Goal: Task Accomplishment & Management: Complete application form

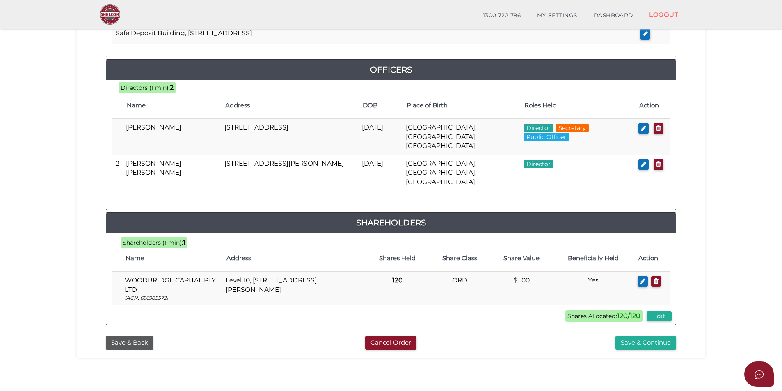
scroll to position [369, 0]
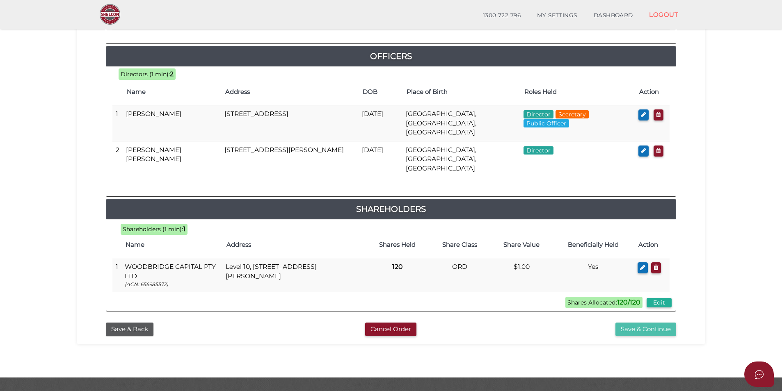
click at [637, 323] on button "Save & Continue" at bounding box center [645, 330] width 61 height 14
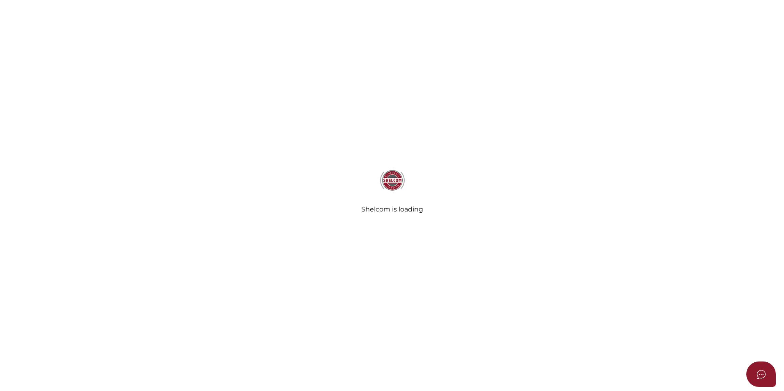
select select "Comb Binding"
select select "No"
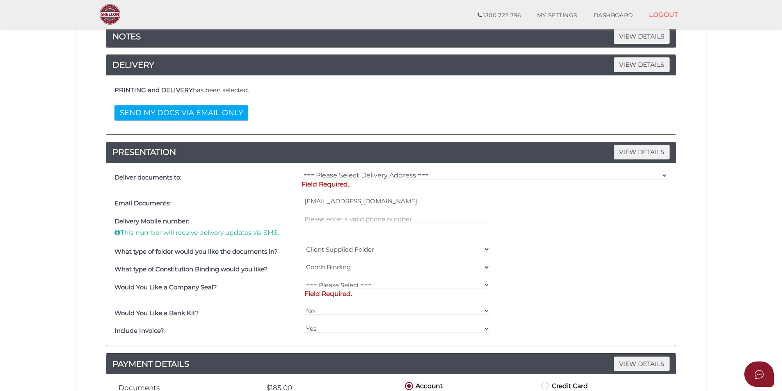
scroll to position [123, 0]
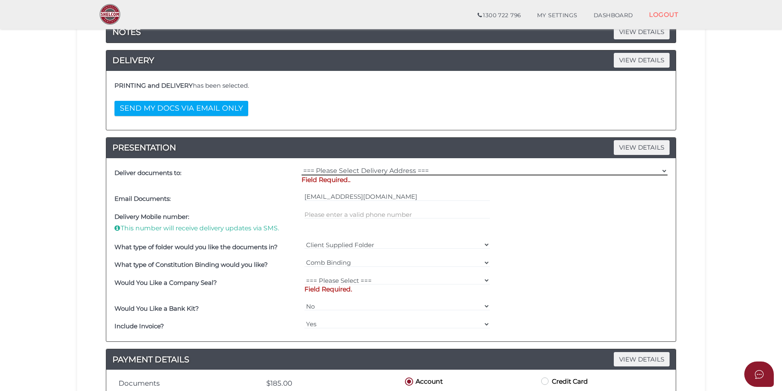
click at [354, 170] on select "=== Please Select Delivery Address === (User Address - [PERSON_NAME][GEOGRAPHIC…" at bounding box center [484, 170] width 366 height 9
select select "0"
click at [301, 166] on select "=== Please Select Delivery Address === (User Address - [PERSON_NAME][GEOGRAPHIC…" at bounding box center [484, 170] width 366 height 9
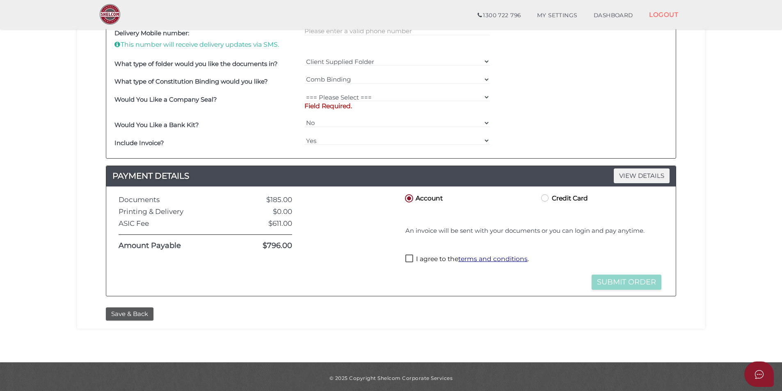
scroll to position [301, 0]
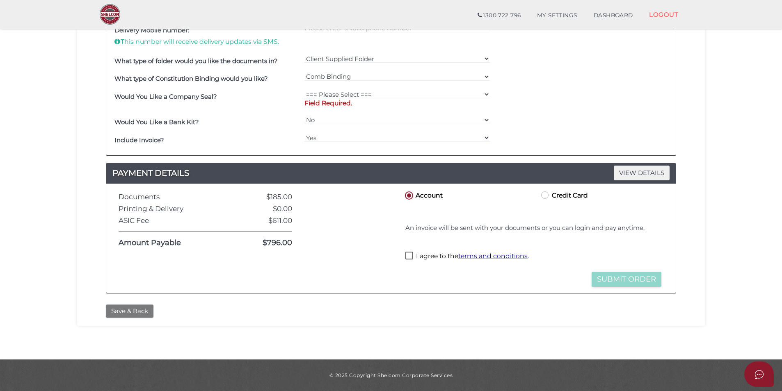
click at [130, 310] on button "Save & Back" at bounding box center [130, 312] width 48 height 14
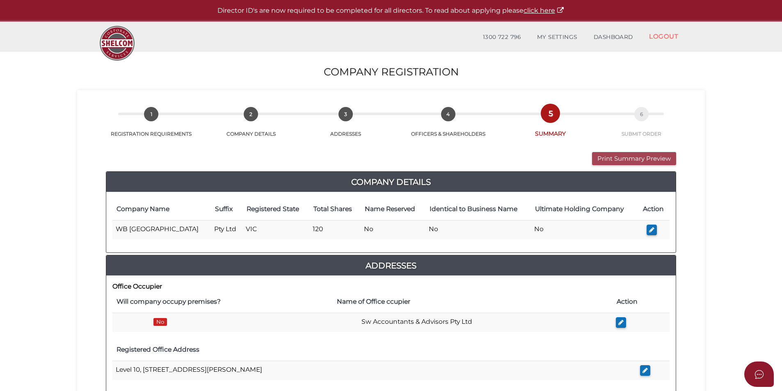
click at [624, 152] on button "Print Summary Preview" at bounding box center [634, 159] width 84 height 14
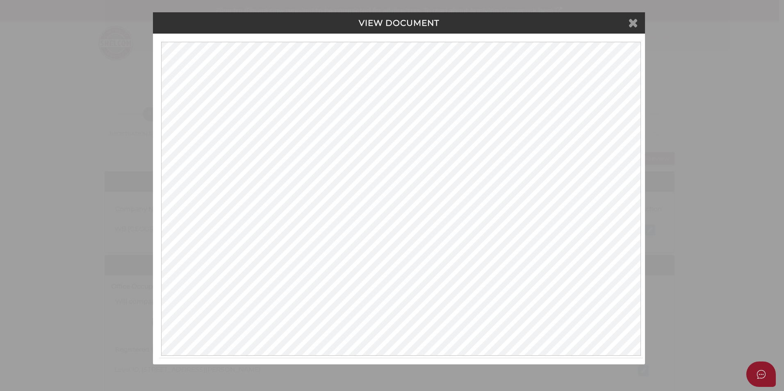
click at [634, 24] on icon at bounding box center [633, 22] width 10 height 12
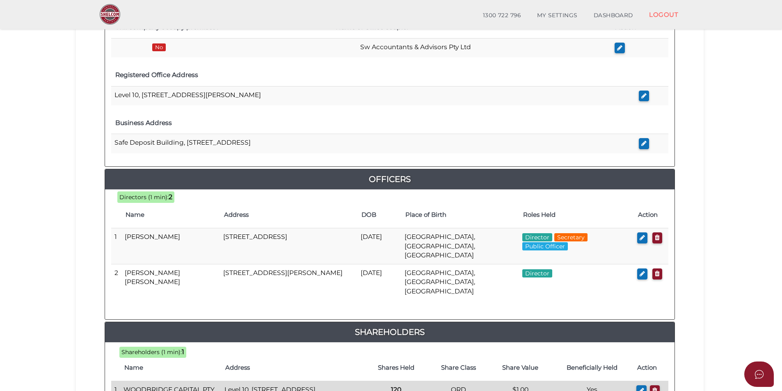
scroll to position [369, 0]
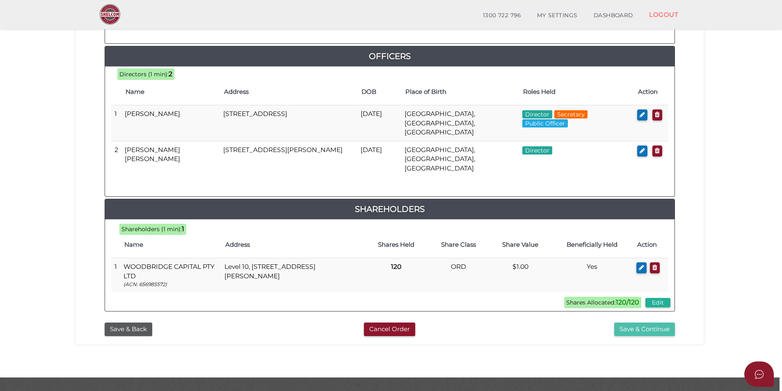
click at [636, 323] on button "Save & Continue" at bounding box center [644, 330] width 61 height 14
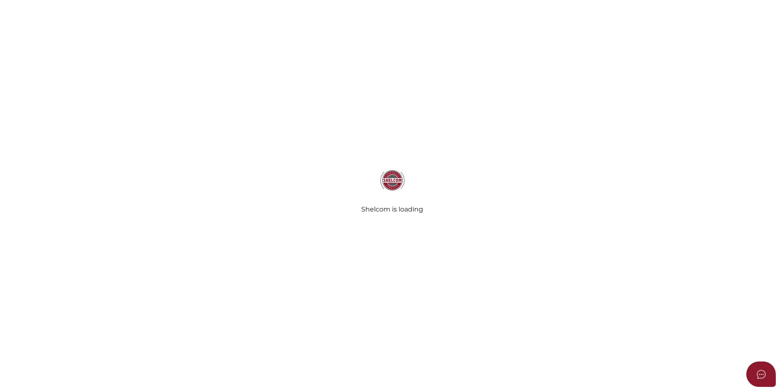
select select "Comb Binding"
select select "No"
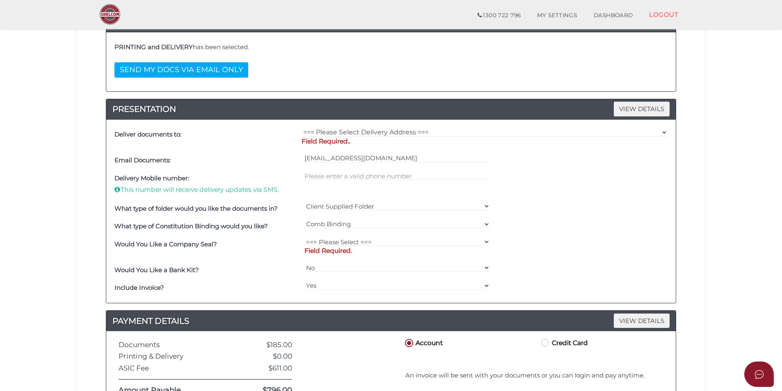
scroll to position [164, 0]
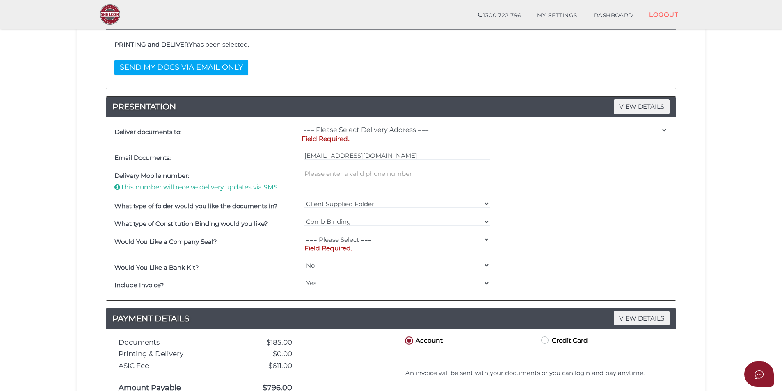
click at [372, 128] on select "=== Please Select Delivery Address === (User Address - Jordan Olney) Level 10 5…" at bounding box center [484, 129] width 366 height 9
select select "0"
click at [301, 125] on select "=== Please Select Delivery Address === (User Address - [PERSON_NAME][GEOGRAPHIC…" at bounding box center [484, 129] width 366 height 9
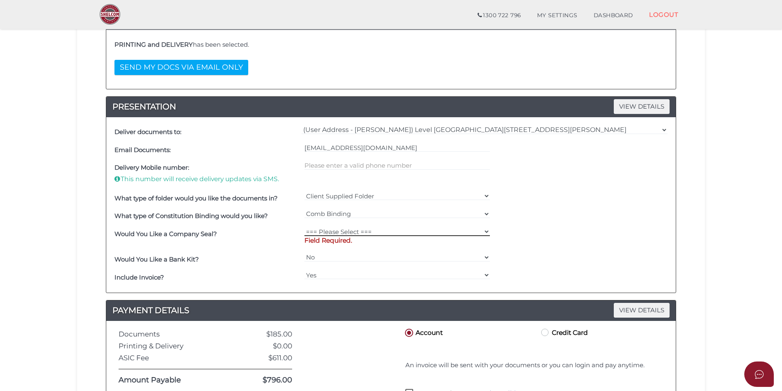
click at [328, 227] on select "=== Please Select === Fold Seal $50 No Seal" at bounding box center [397, 231] width 186 height 9
select select "0"
click at [304, 227] on select "=== Please Select === Fold Seal $50 No Seal" at bounding box center [397, 231] width 186 height 9
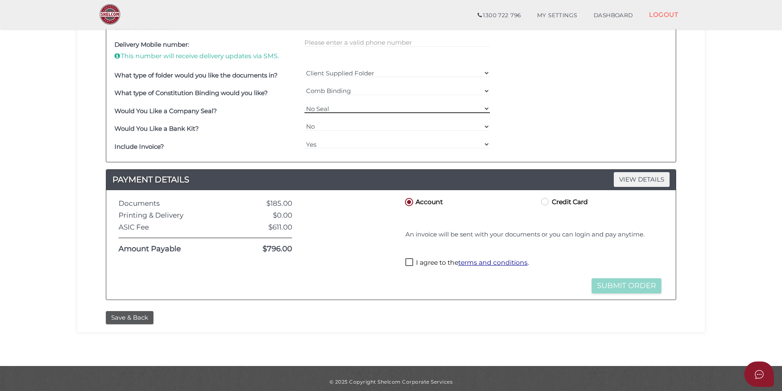
scroll to position [294, 0]
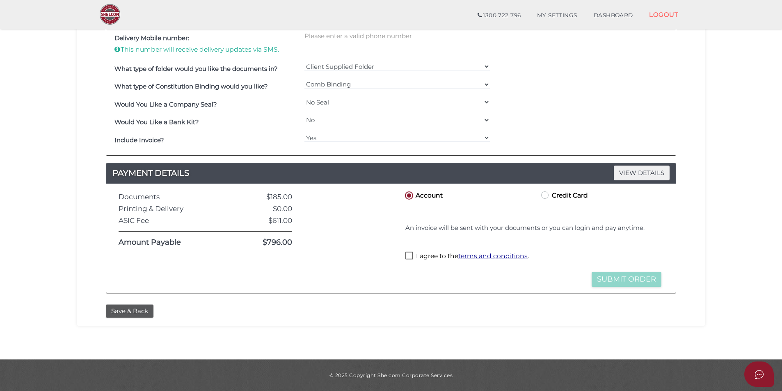
click at [410, 255] on label "I agree to the terms and conditions ." at bounding box center [466, 257] width 123 height 10
checkbox input "true"
click at [611, 281] on button "Submit Order" at bounding box center [626, 279] width 70 height 15
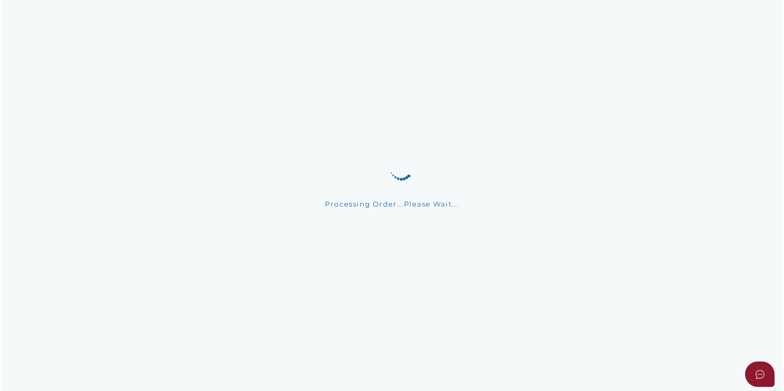
scroll to position [0, 0]
